Goal: Task Accomplishment & Management: Manage account settings

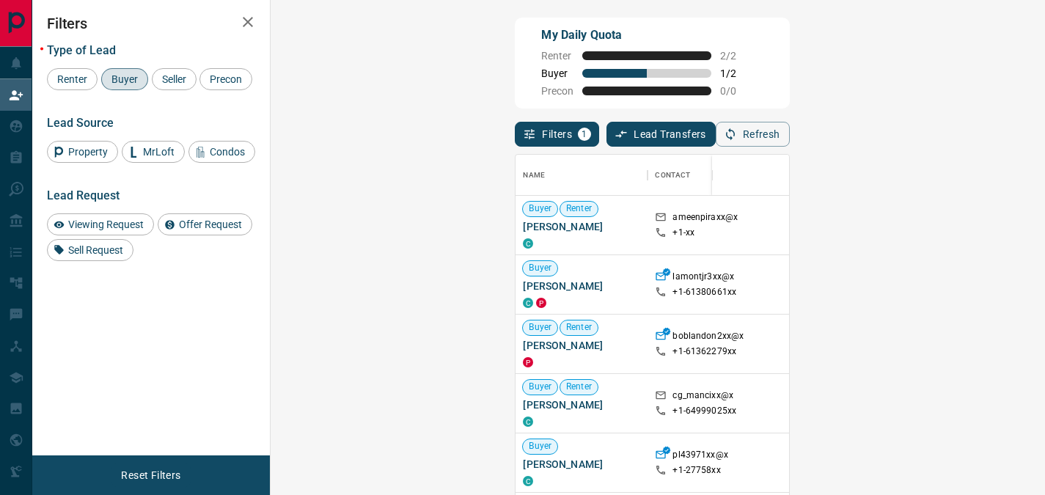
scroll to position [361, 732]
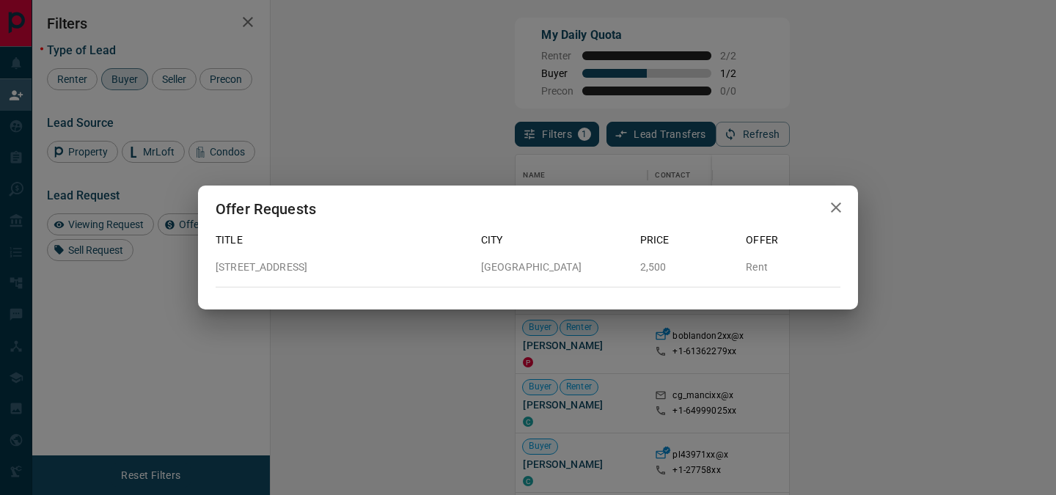
click at [834, 208] on icon "button" at bounding box center [835, 207] width 10 height 10
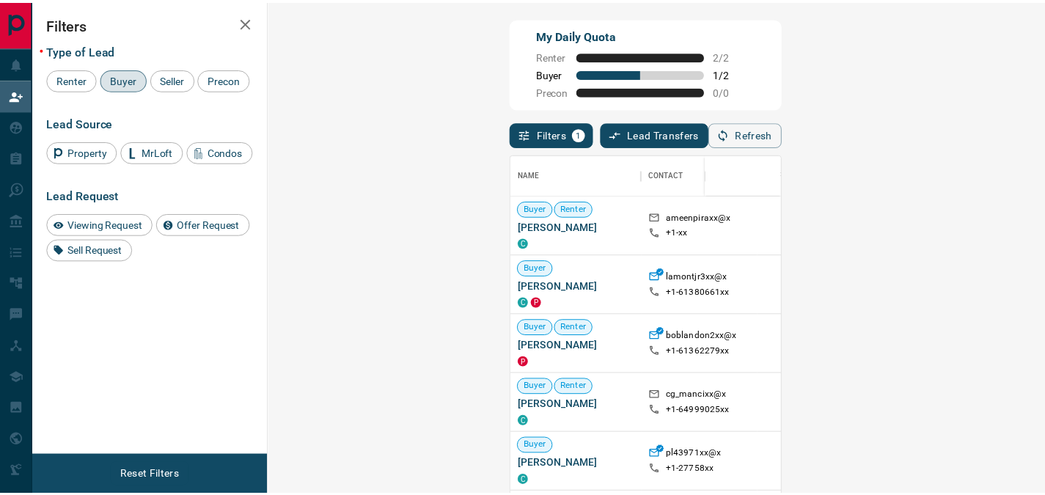
scroll to position [12, 12]
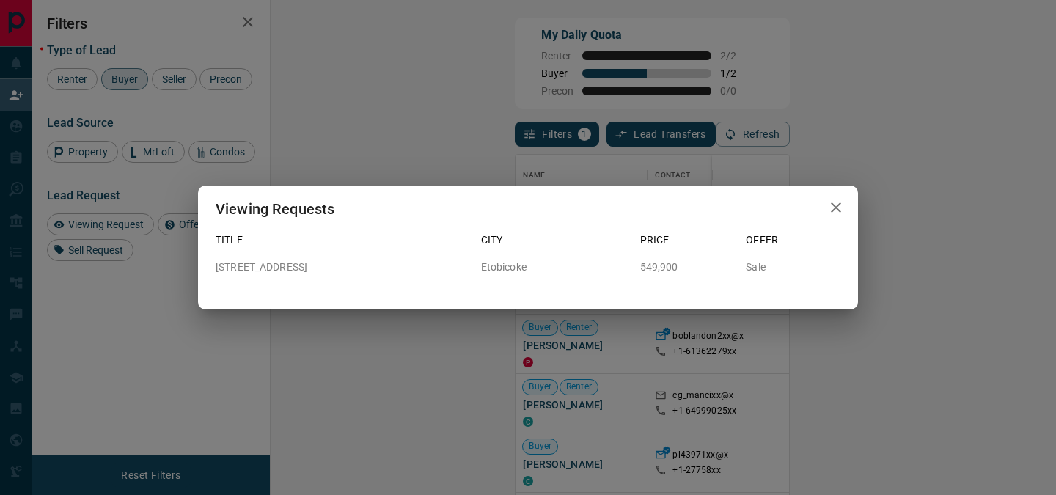
click at [832, 211] on icon "button" at bounding box center [835, 207] width 10 height 10
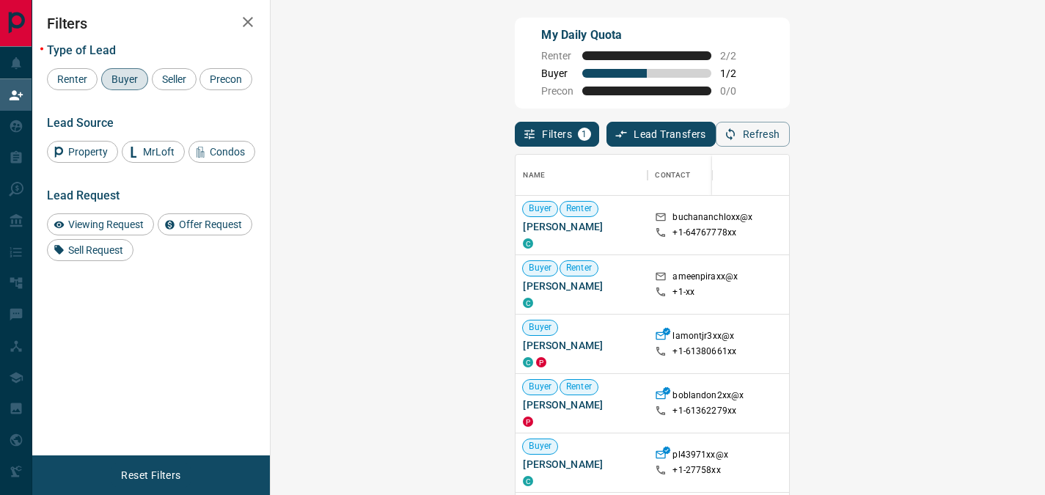
scroll to position [361, 732]
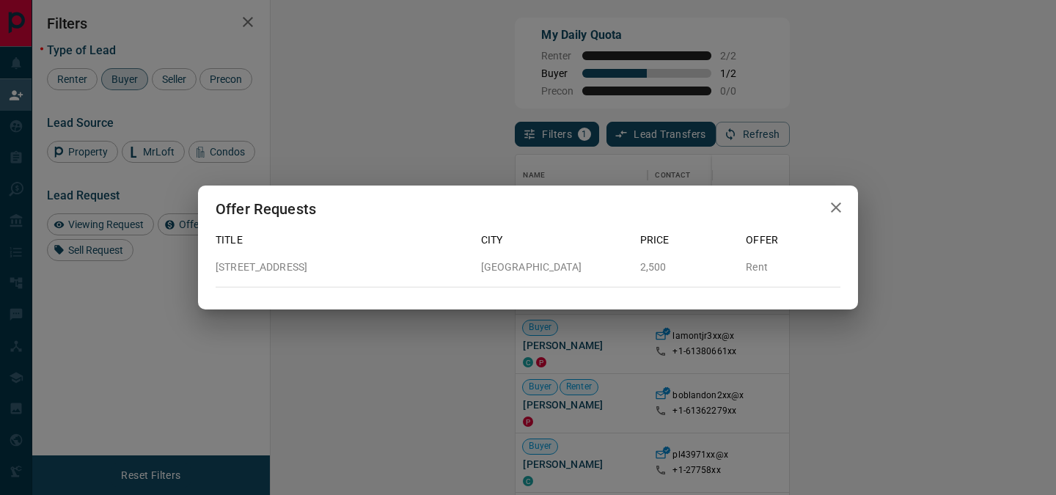
click at [833, 208] on icon "button" at bounding box center [836, 208] width 18 height 18
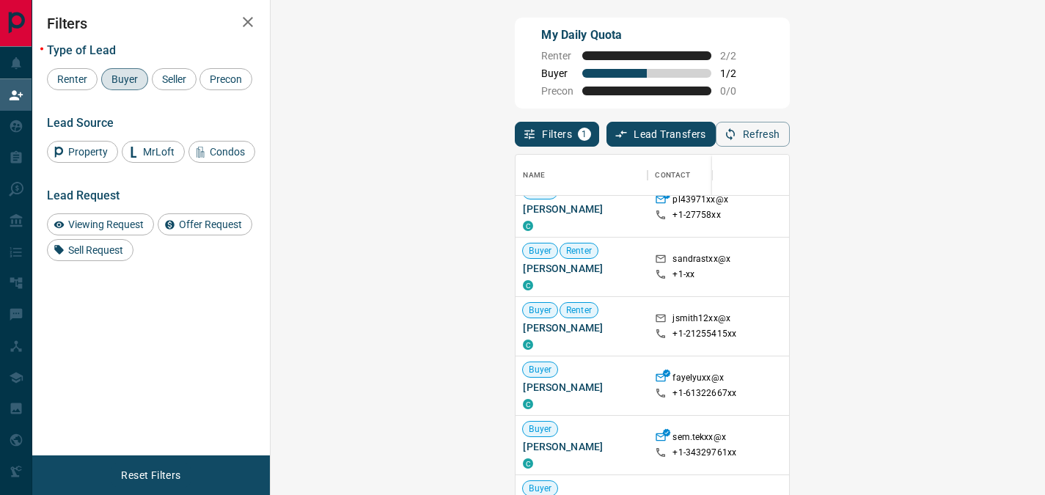
scroll to position [257, 0]
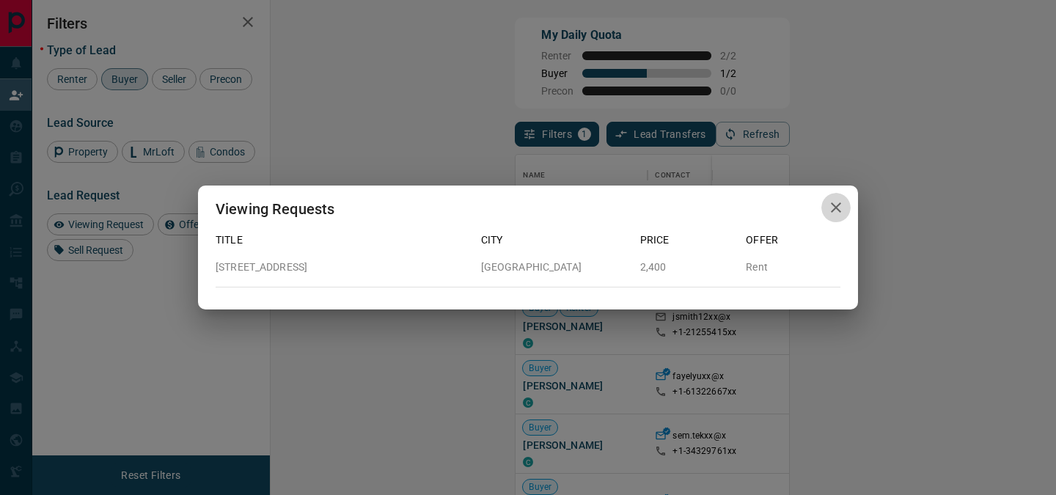
click at [831, 202] on icon "button" at bounding box center [836, 208] width 18 height 18
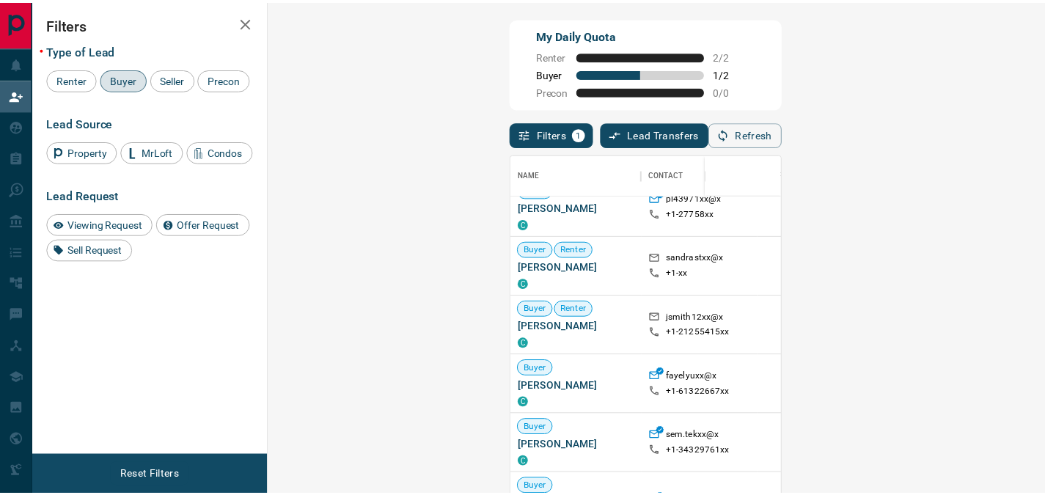
scroll to position [12, 12]
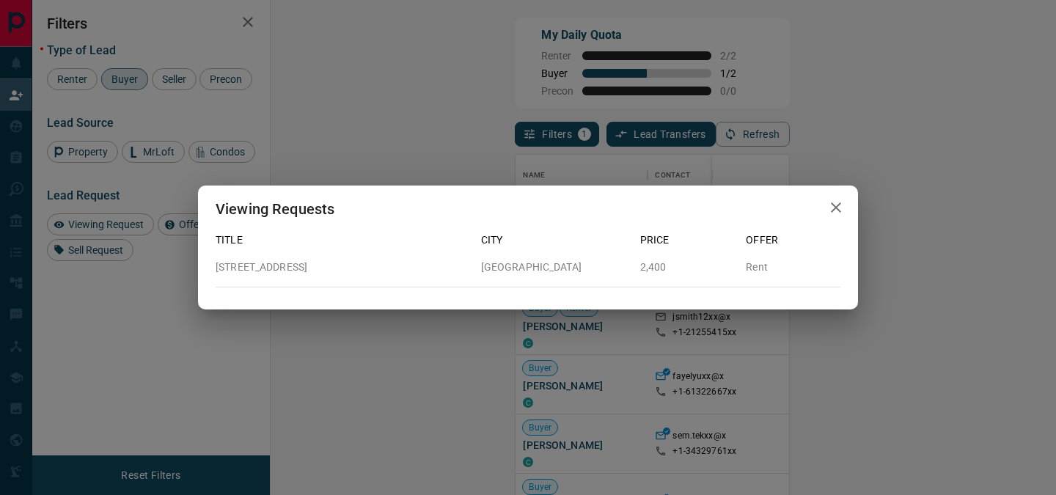
click at [839, 212] on icon "button" at bounding box center [835, 207] width 10 height 10
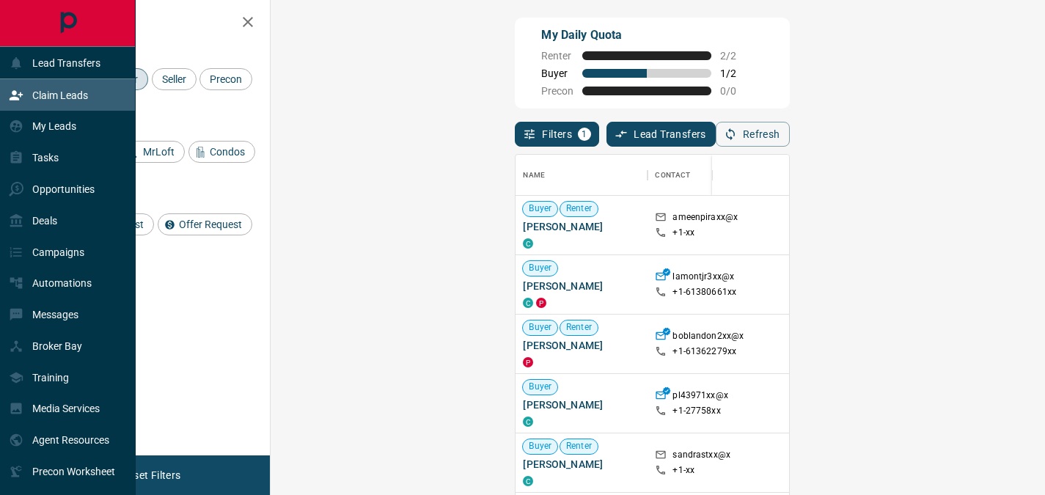
scroll to position [361, 732]
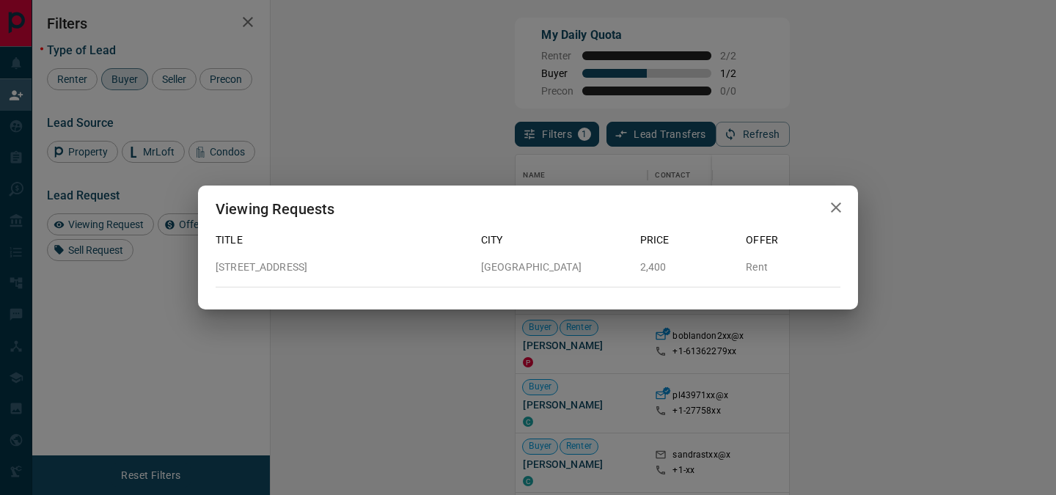
click at [830, 206] on icon "button" at bounding box center [836, 208] width 18 height 18
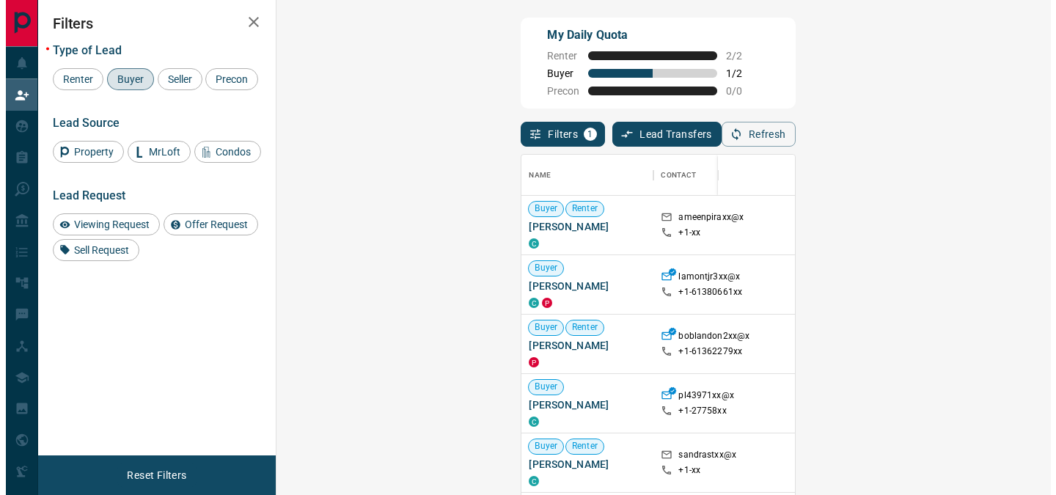
scroll to position [12, 12]
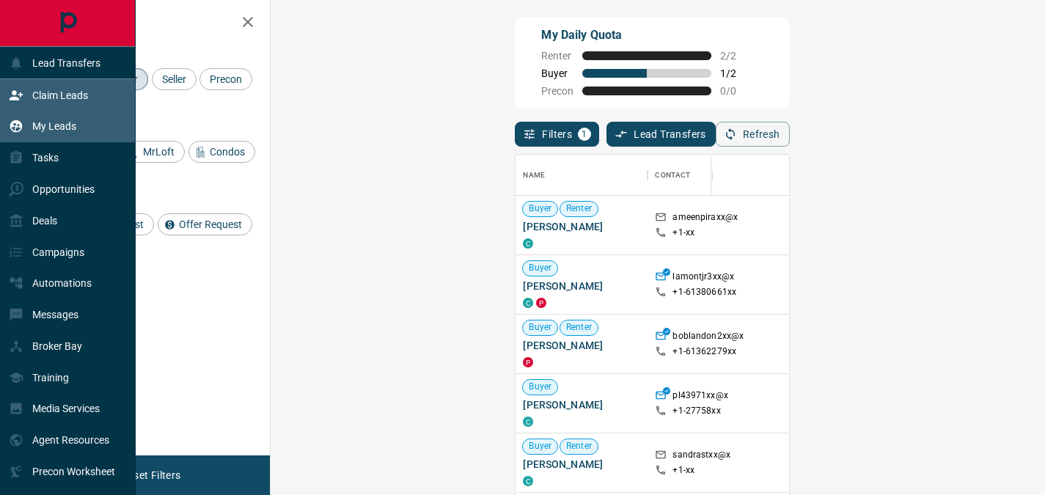
click at [34, 131] on p "My Leads" at bounding box center [54, 126] width 44 height 12
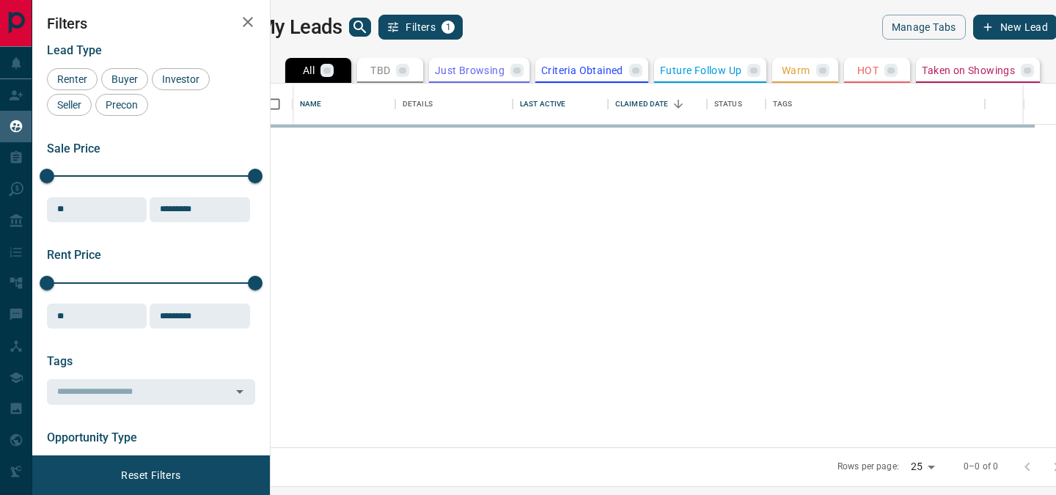
scroll to position [353, 767]
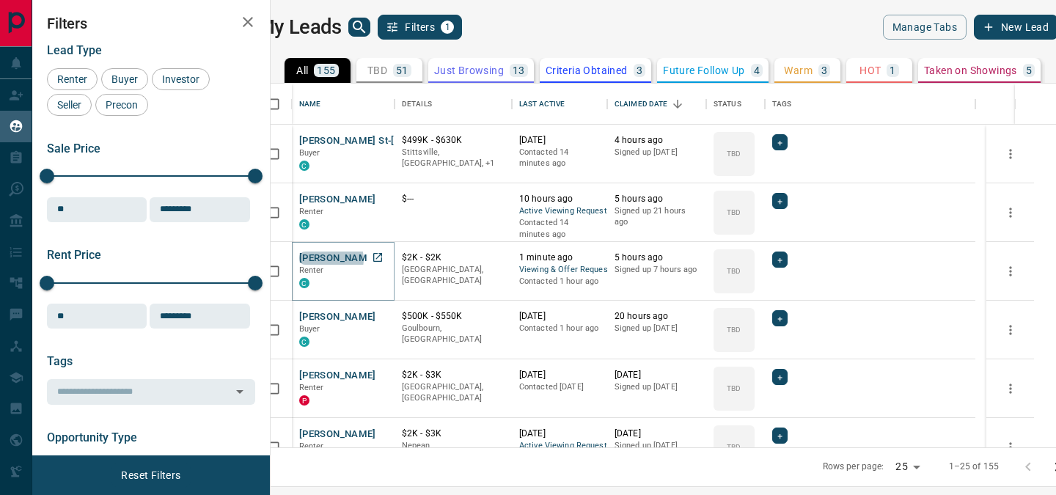
click at [348, 259] on button "[PERSON_NAME]" at bounding box center [337, 258] width 77 height 14
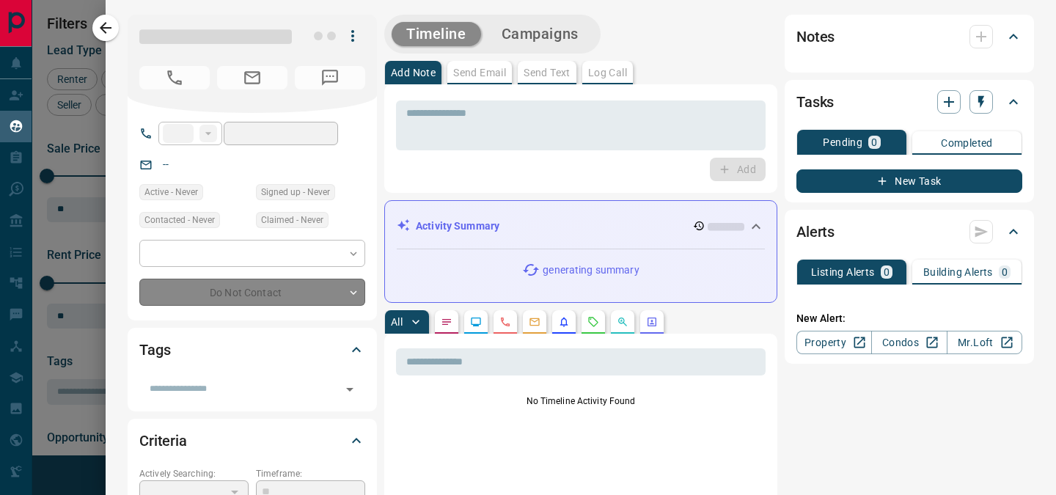
type input "**"
type input "**********"
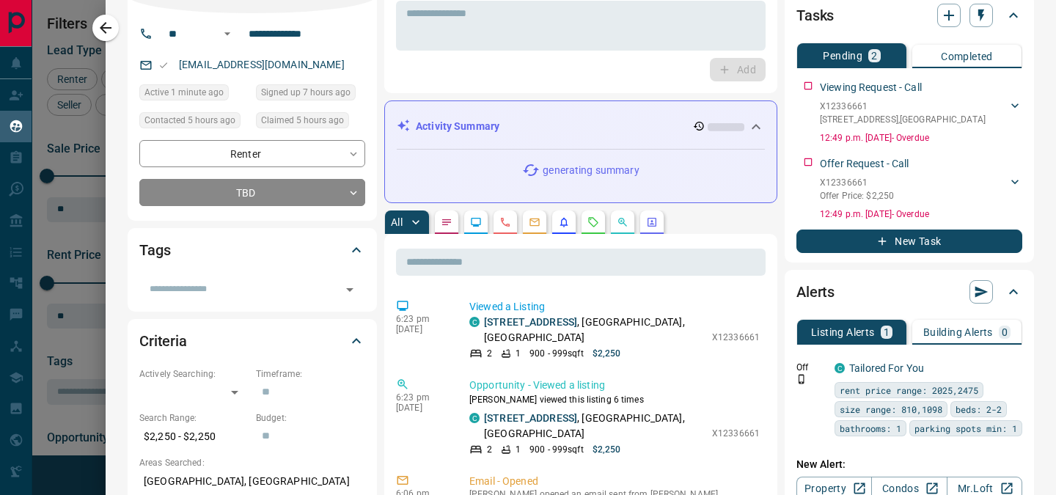
scroll to position [131, 0]
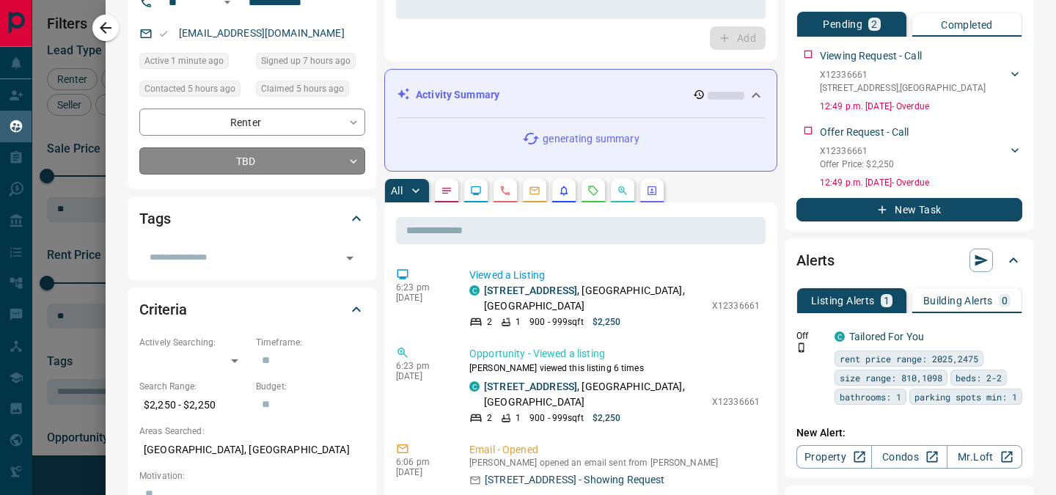
click at [311, 163] on body "Lead Transfers Claim Leads My Leads Tasks Opportunities Deals Campaigns Automat…" at bounding box center [528, 238] width 1056 height 476
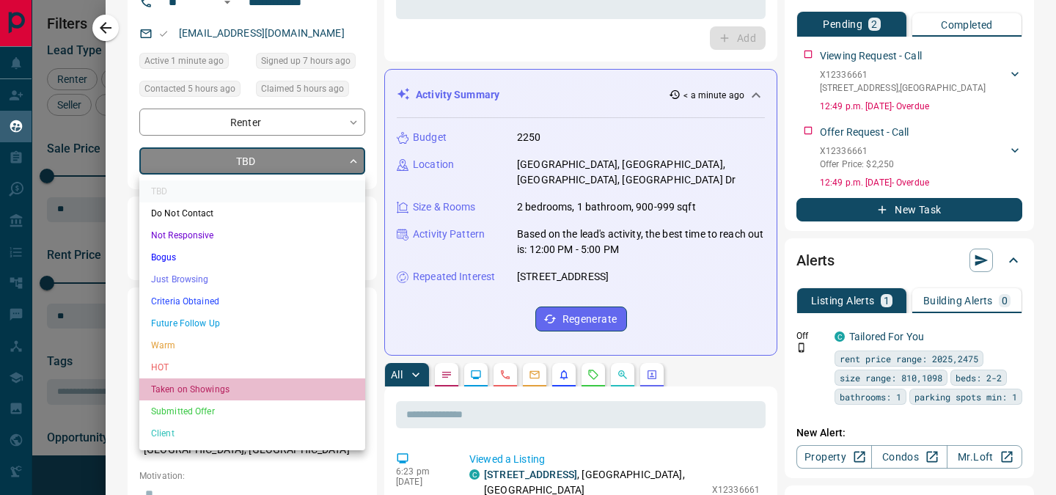
click at [213, 391] on li "Taken on Showings" at bounding box center [252, 389] width 226 height 22
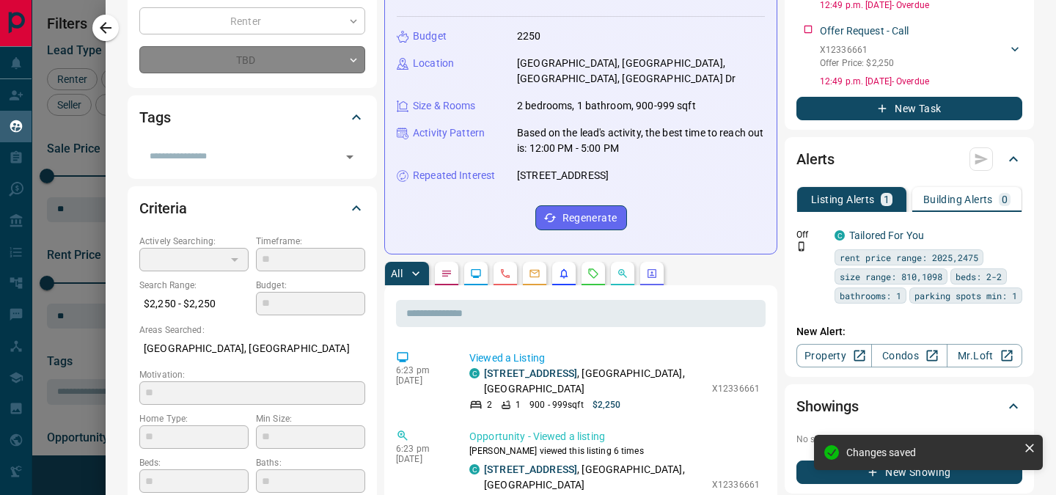
type input "*"
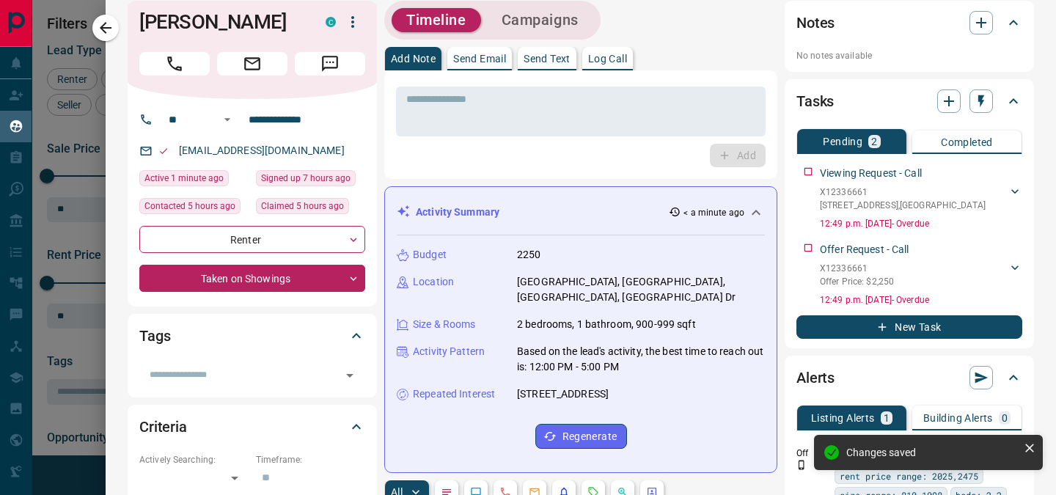
scroll to position [0, 0]
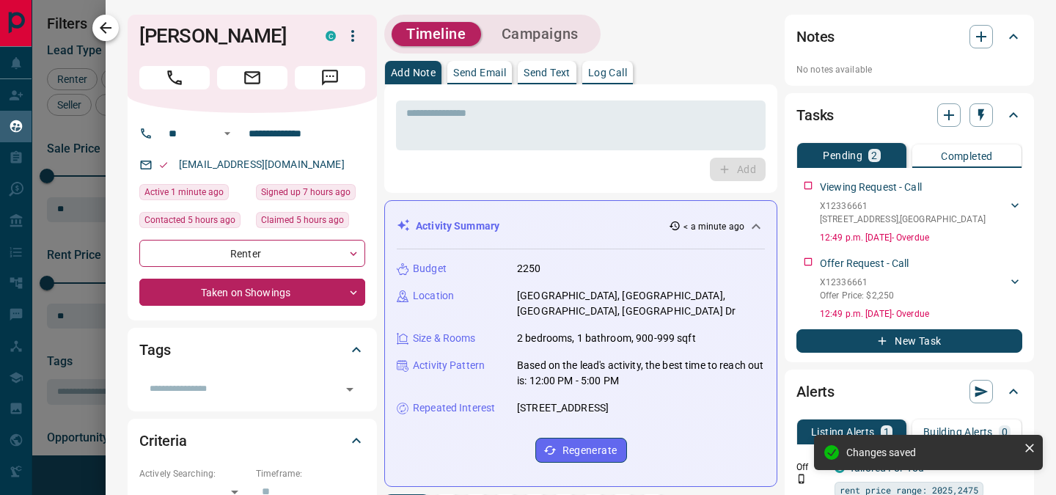
click at [105, 26] on icon "button" at bounding box center [106, 28] width 18 height 18
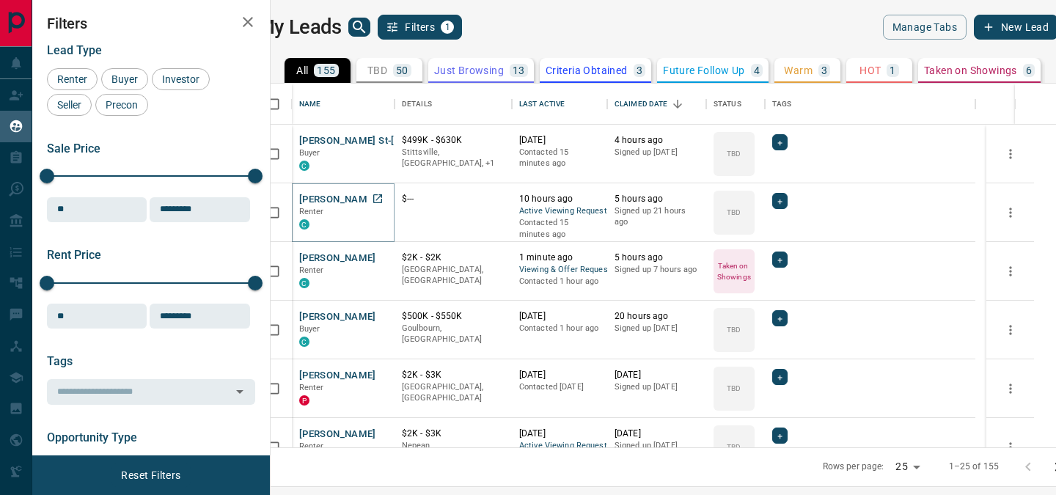
click at [346, 201] on button "[PERSON_NAME]" at bounding box center [337, 200] width 77 height 14
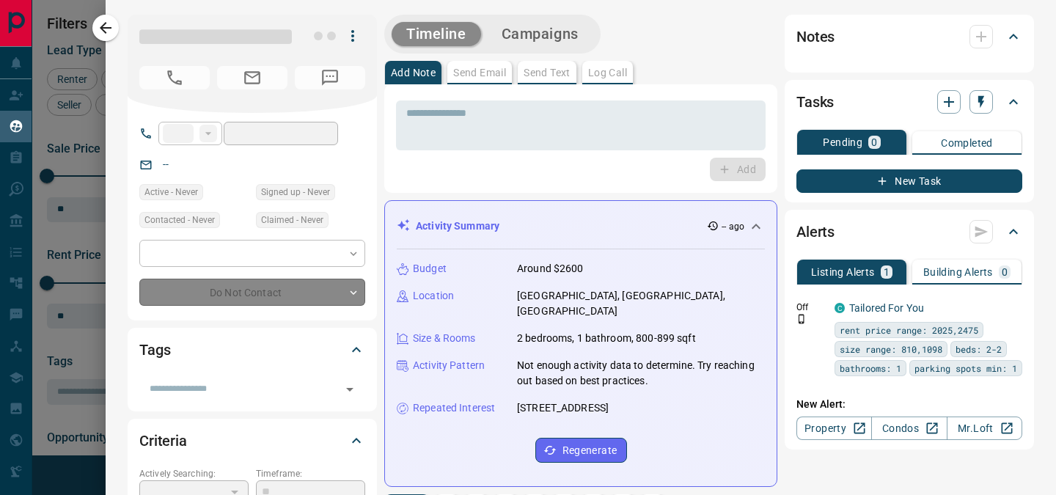
type input "**"
type input "**********"
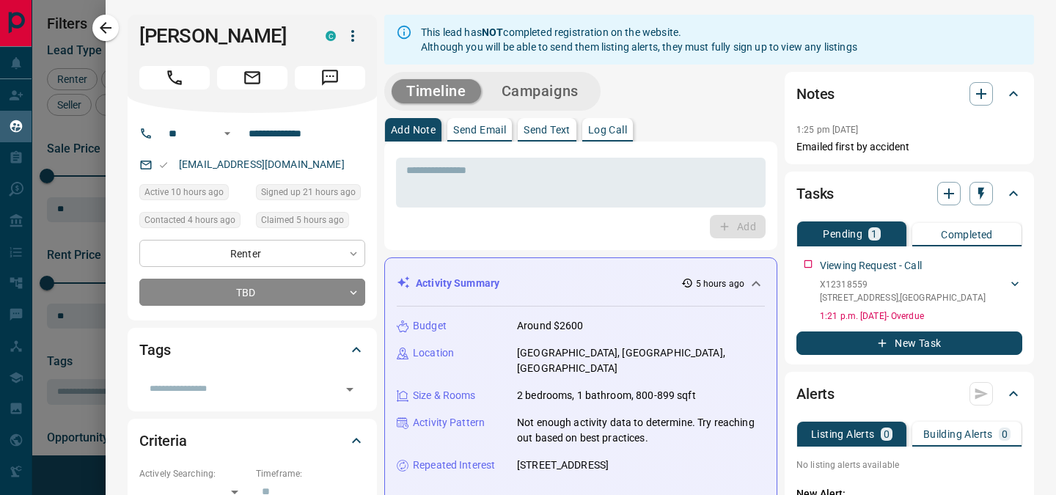
click at [265, 247] on body "Lead Transfers Claim Leads My Leads Tasks Opportunities Deals Campaigns Automat…" at bounding box center [528, 238] width 1056 height 476
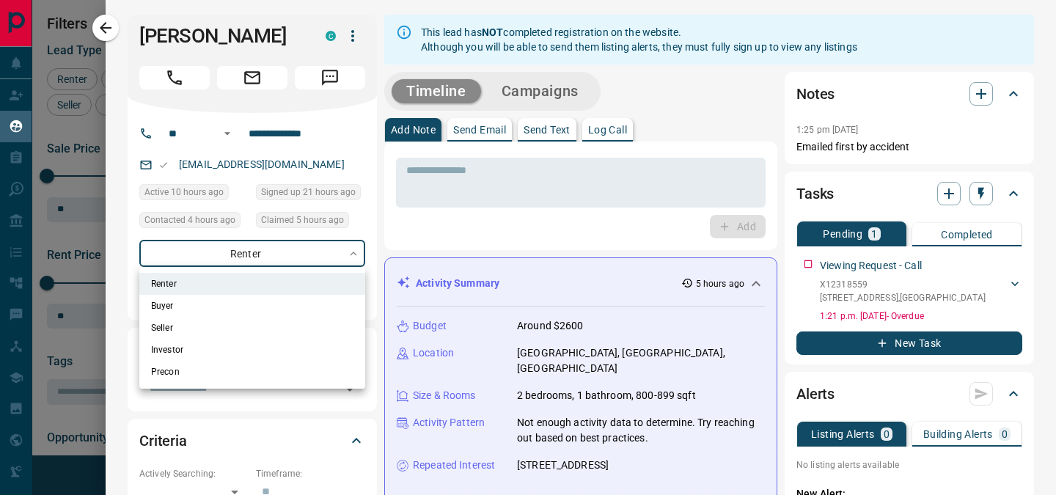
click at [242, 252] on div at bounding box center [528, 247] width 1056 height 495
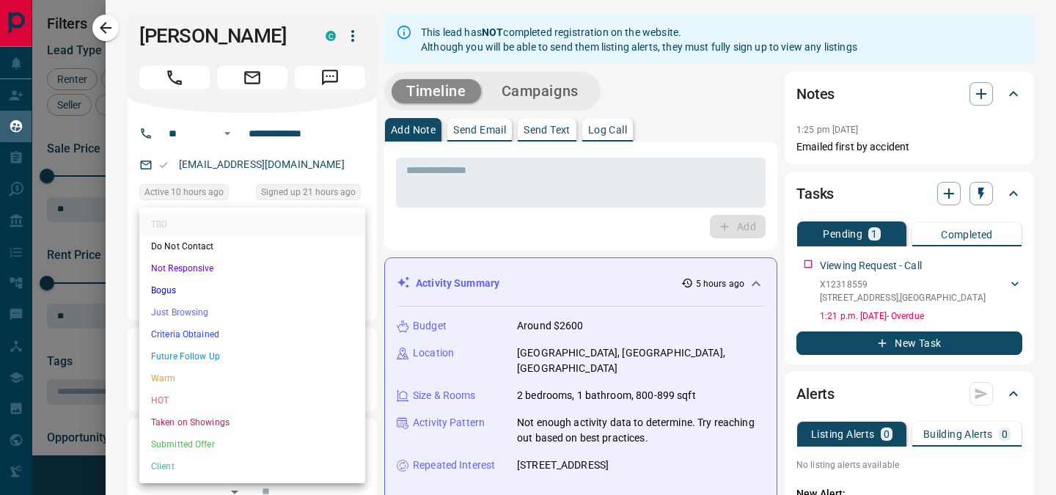
click at [229, 292] on body "Lead Transfers Claim Leads My Leads Tasks Opportunities Deals Campaigns Automat…" at bounding box center [528, 238] width 1056 height 476
click at [186, 419] on li "Taken on Showings" at bounding box center [252, 422] width 226 height 22
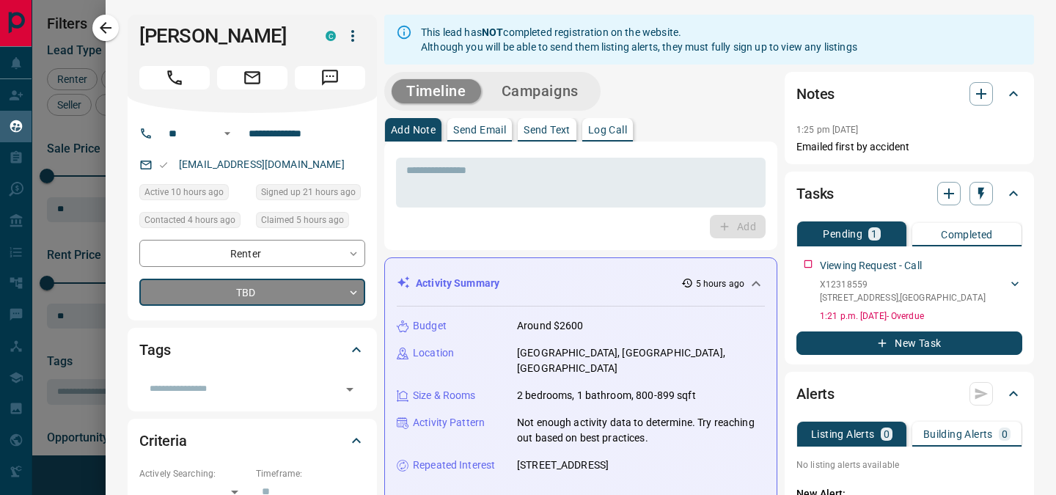
type input "*"
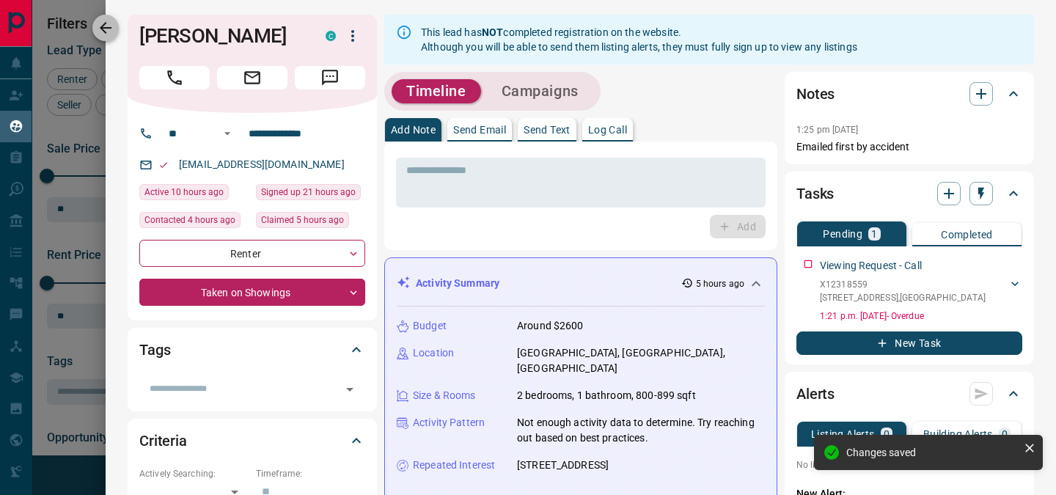
click at [109, 37] on button "button" at bounding box center [105, 28] width 26 height 26
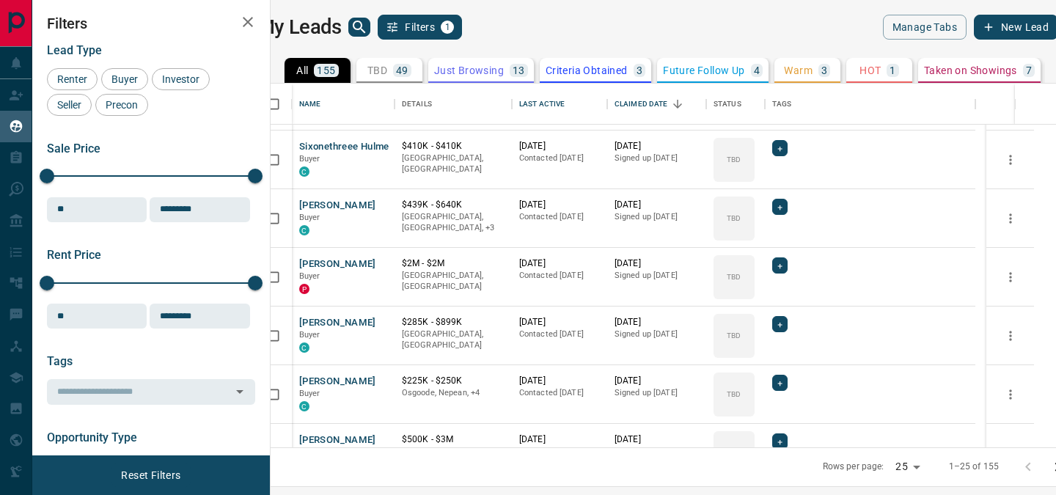
scroll to position [911, 0]
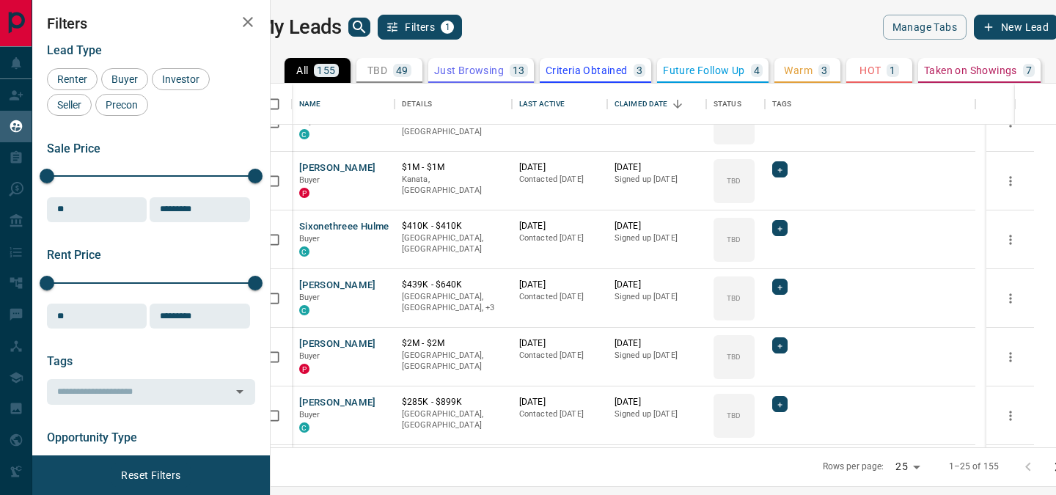
click at [1044, 75] on icon at bounding box center [1059, 70] width 15 height 15
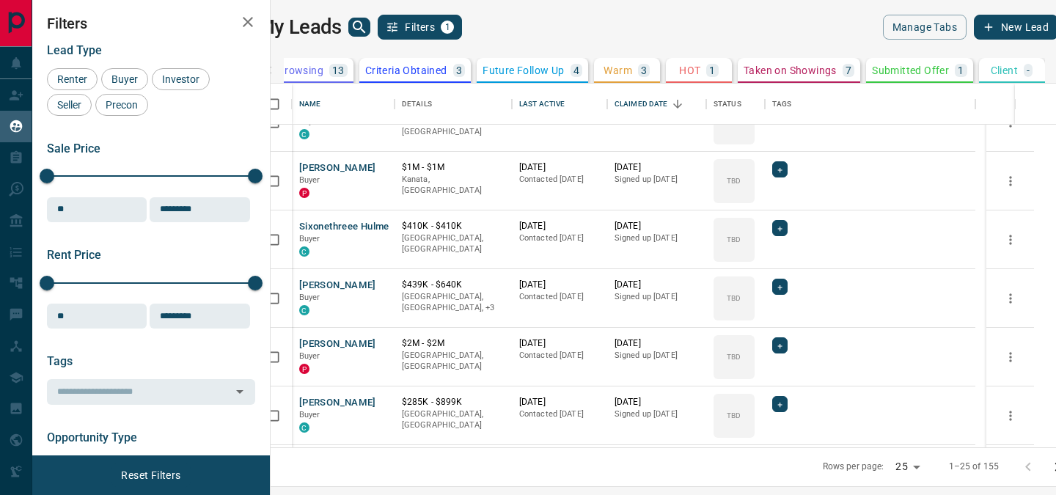
click at [284, 61] on div at bounding box center [268, 70] width 29 height 25
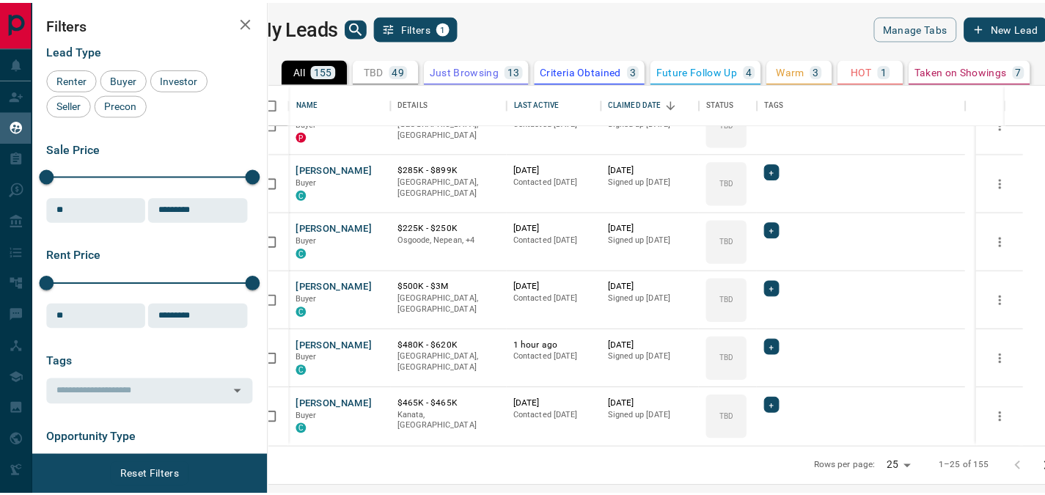
scroll to position [0, 0]
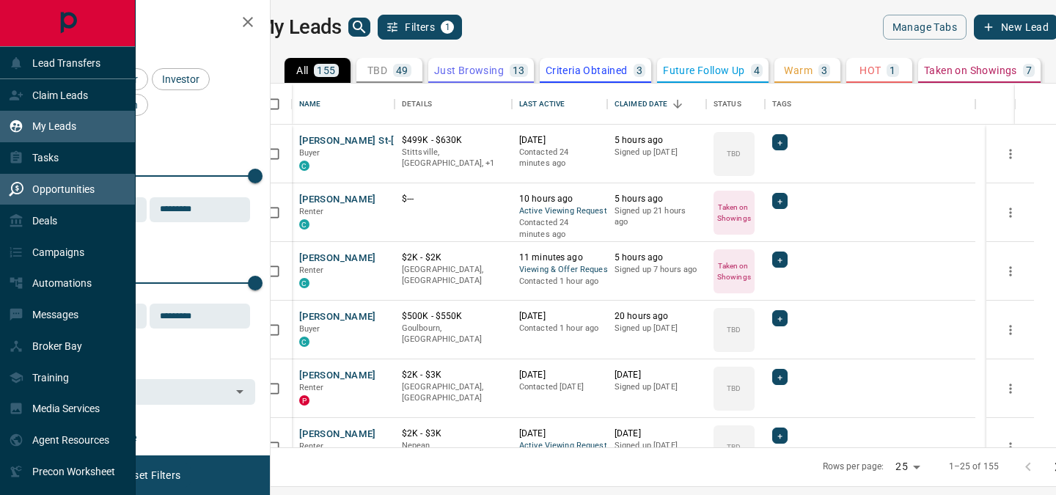
click at [29, 183] on div "Opportunities" at bounding box center [52, 189] width 86 height 24
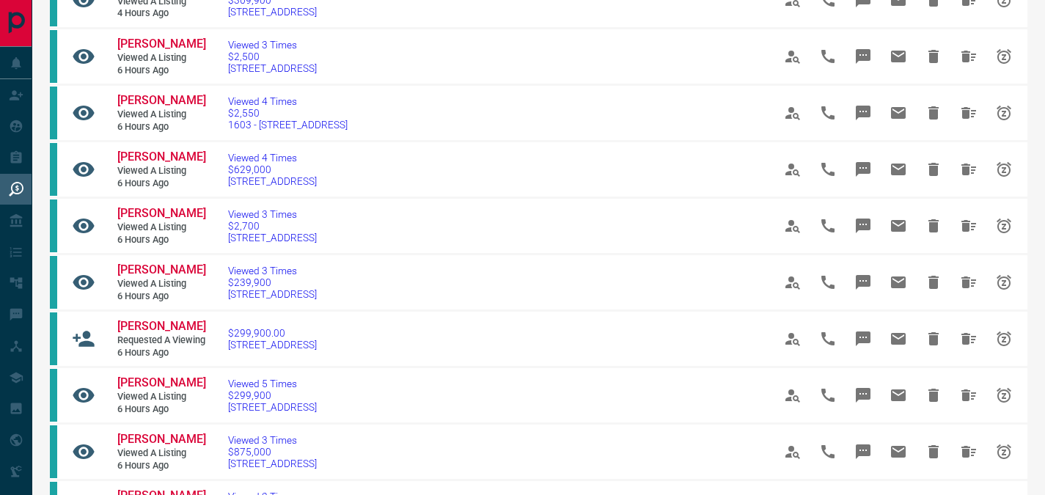
scroll to position [193, 0]
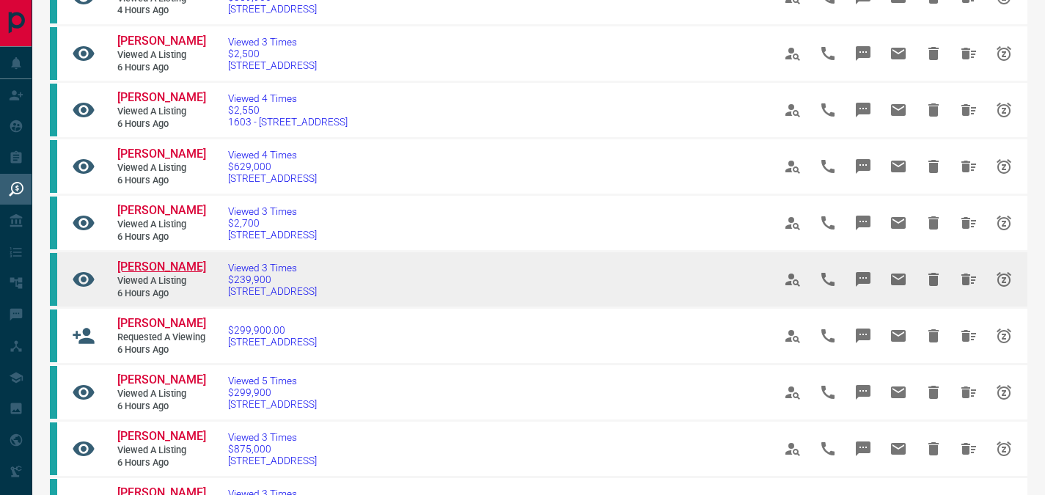
click at [130, 273] on span "Mary Ethier" at bounding box center [161, 266] width 89 height 14
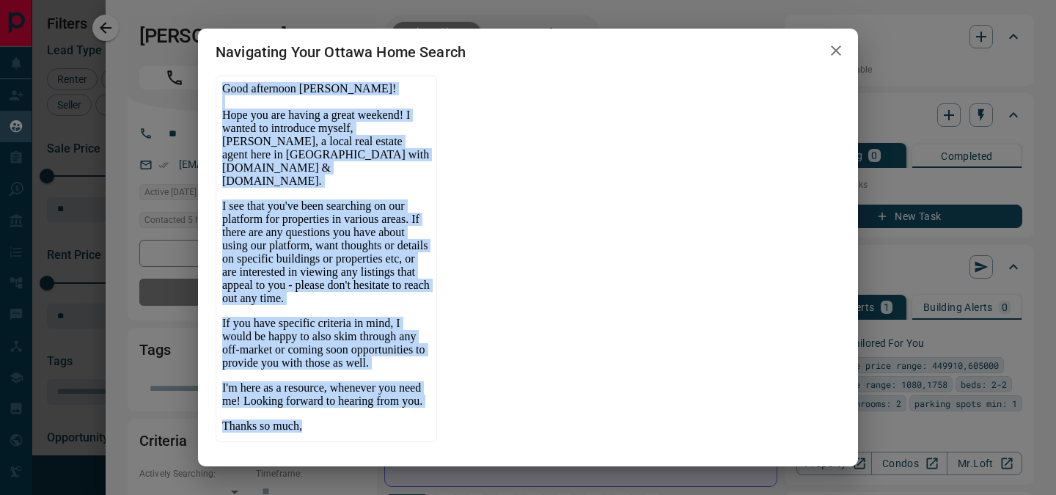
scroll to position [350, 0]
